Goal: Find specific page/section: Find specific page/section

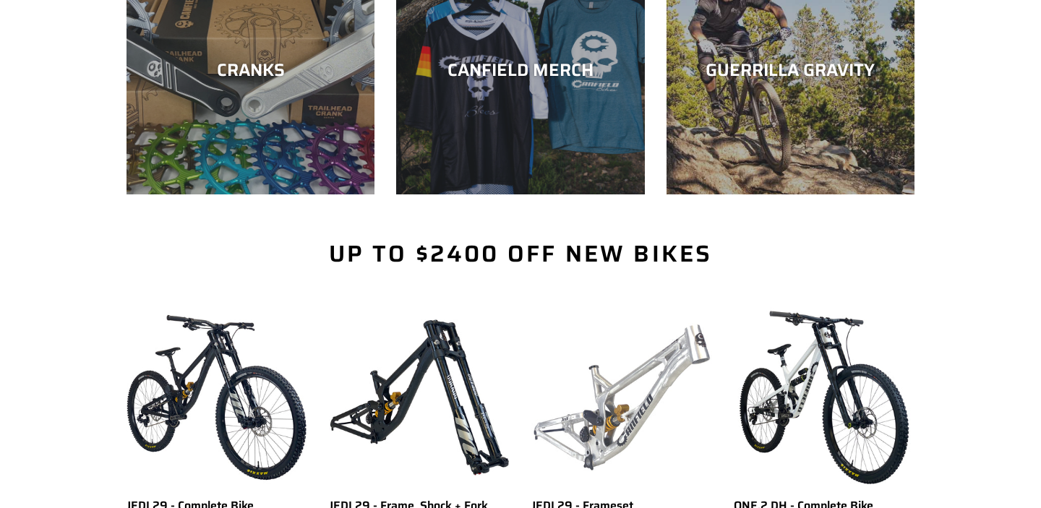
scroll to position [1167, 0]
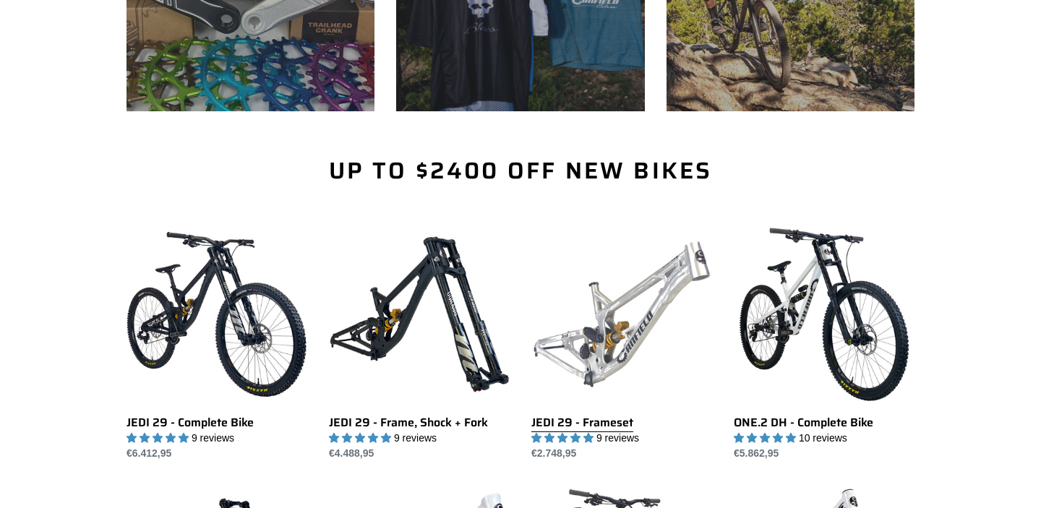
click at [619, 319] on link "JEDI 29 - Frameset" at bounding box center [621, 342] width 181 height 237
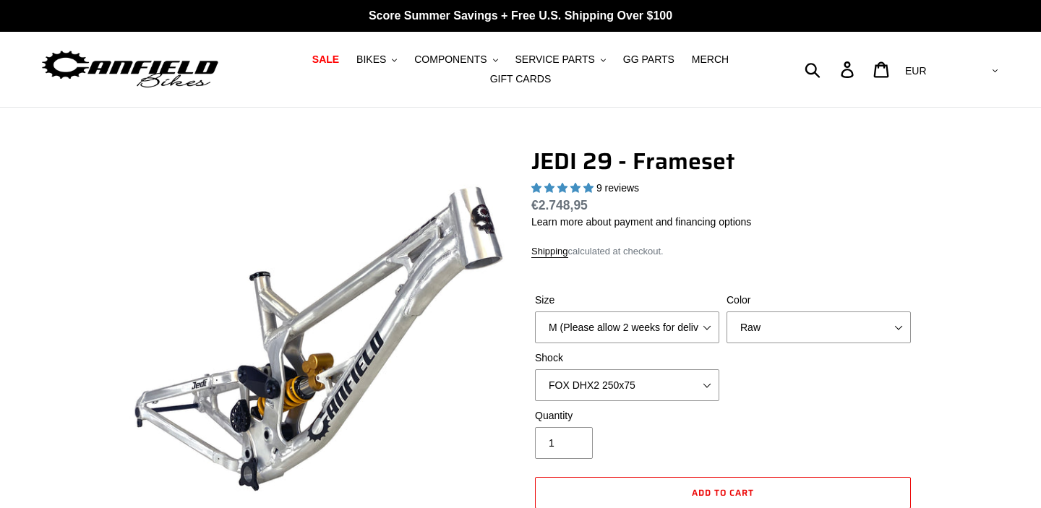
select select "highest-rating"
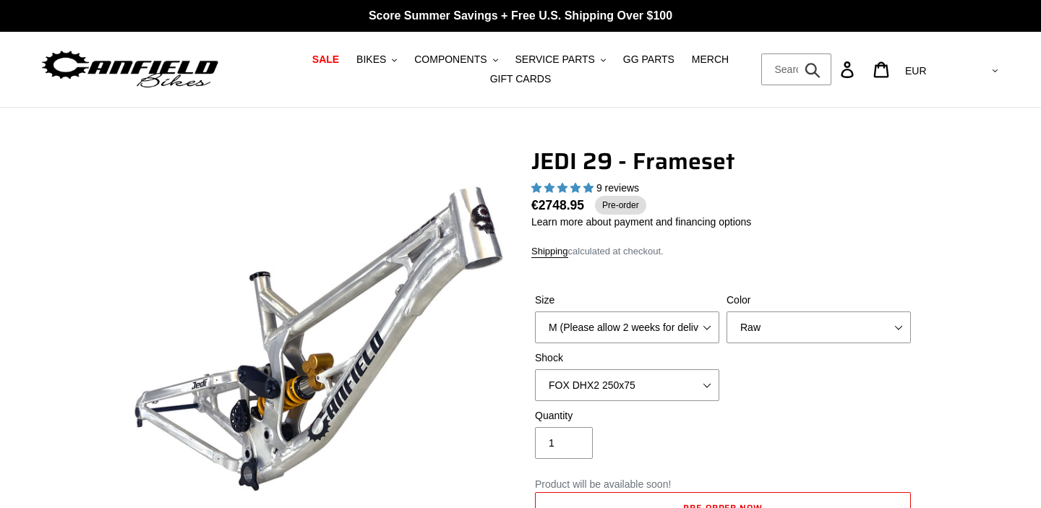
click at [832, 66] on form "Submit" at bounding box center [796, 69] width 71 height 32
type input "fee"
click at [796, 53] on button "Submit" at bounding box center [813, 69] width 35 height 32
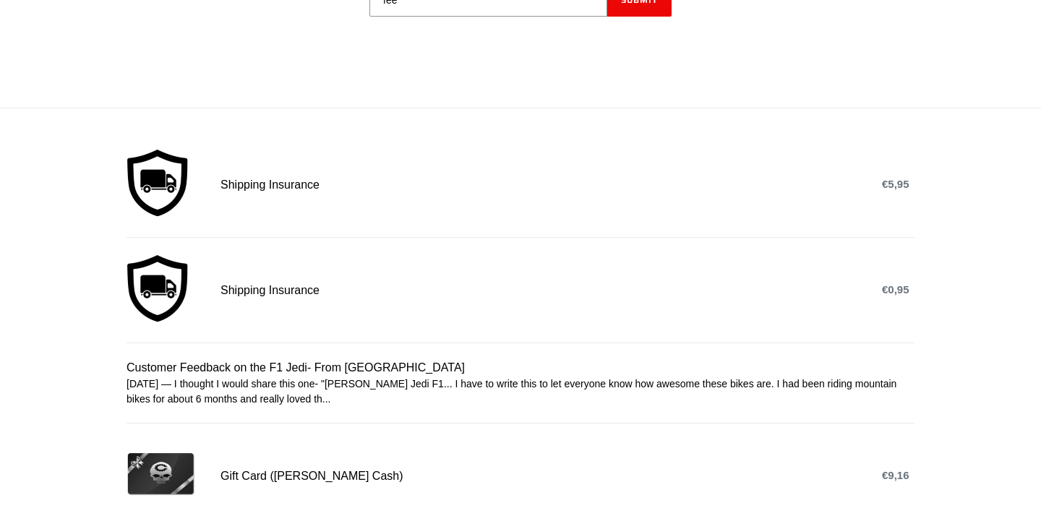
scroll to position [244, 0]
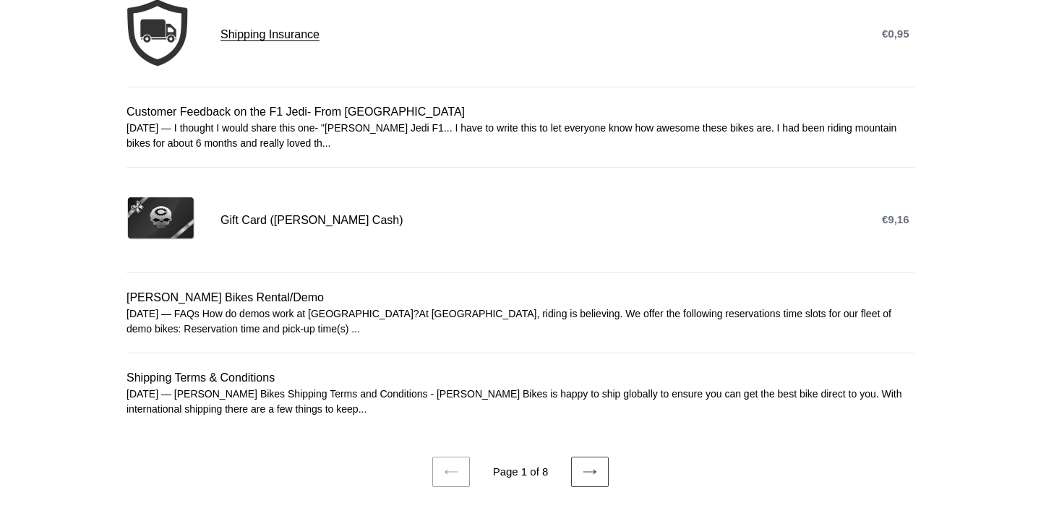
scroll to position [455, 0]
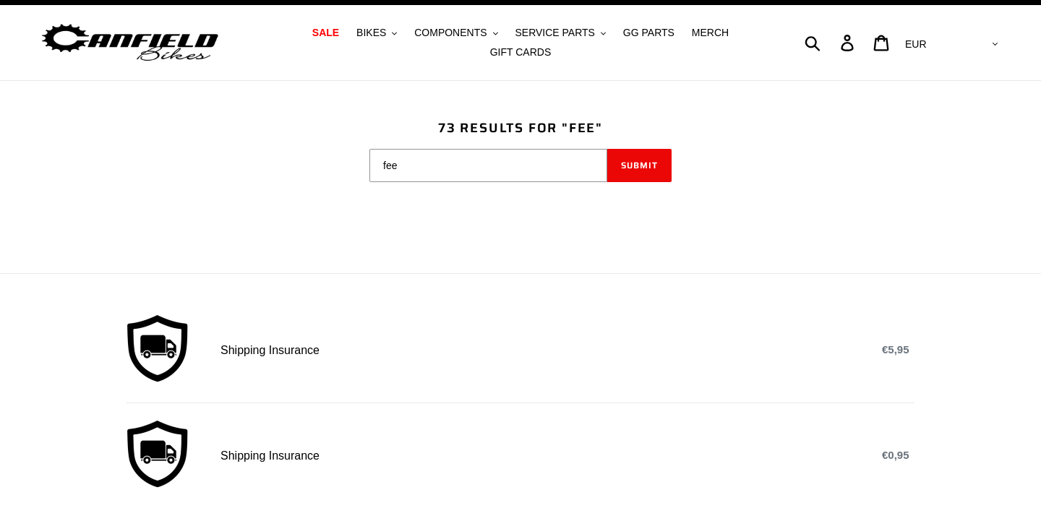
scroll to position [47, 0]
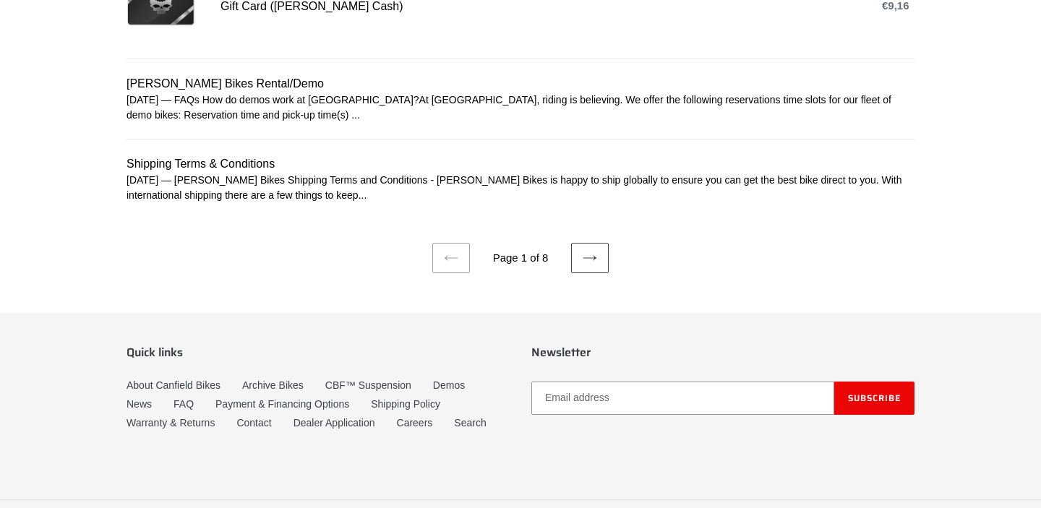
scroll to position [463, 0]
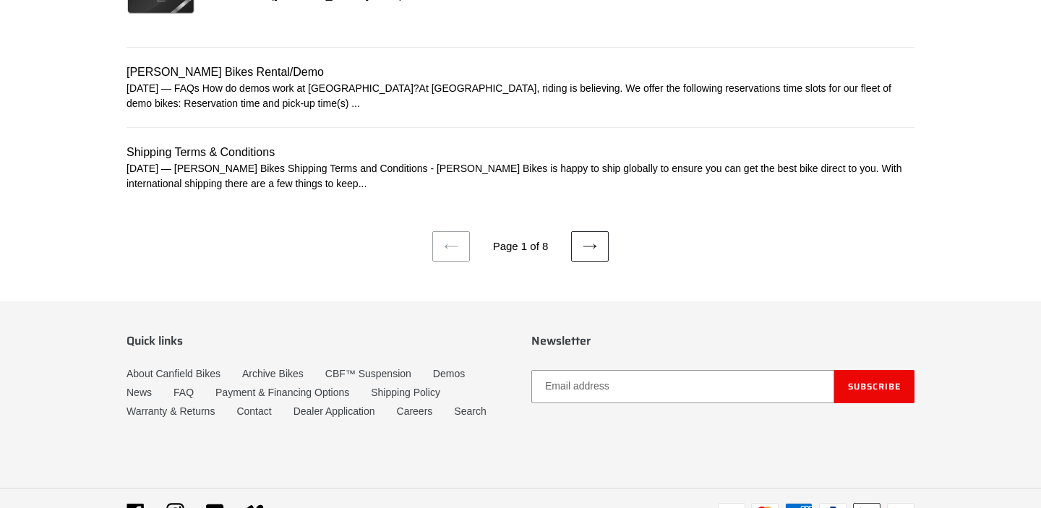
click at [594, 249] on icon at bounding box center [590, 246] width 14 height 14
